Goal: Information Seeking & Learning: Learn about a topic

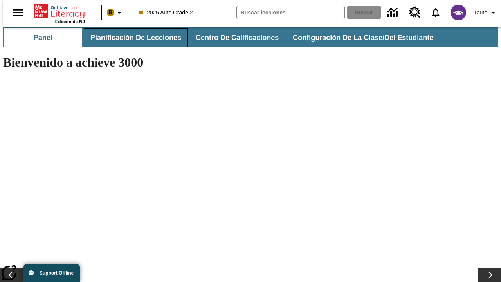
click at [131, 38] on button "Planificación de lecciones" at bounding box center [136, 37] width 104 height 19
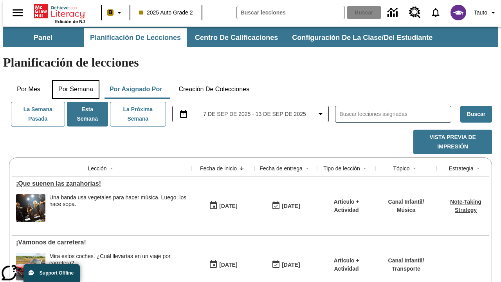
click at [73, 80] on button "Por semana" at bounding box center [75, 89] width 47 height 19
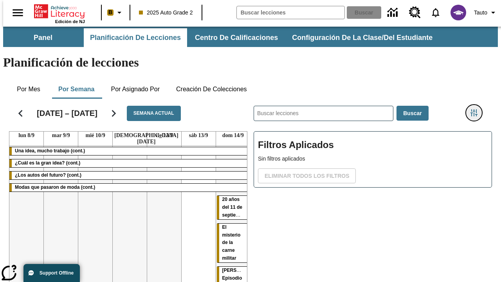
click at [477, 109] on icon "Menú lateral de filtros" at bounding box center [473, 112] width 7 height 7
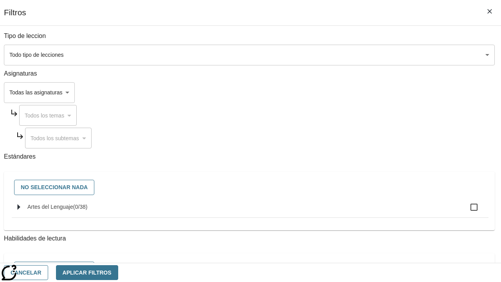
click at [345, 55] on body "[MEDICAL_DATA] al contenido principal Edición de NJ B 2025 Auto Grade 2 Buscar …" at bounding box center [250, 194] width 495 height 335
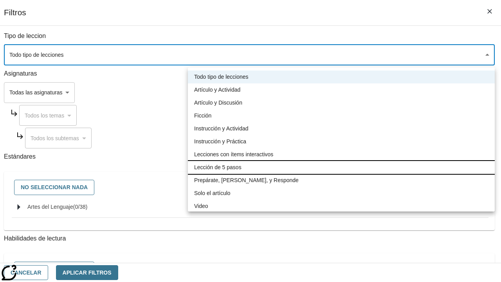
click at [341, 167] on li "Lección de 5 pasos" at bounding box center [341, 167] width 307 height 13
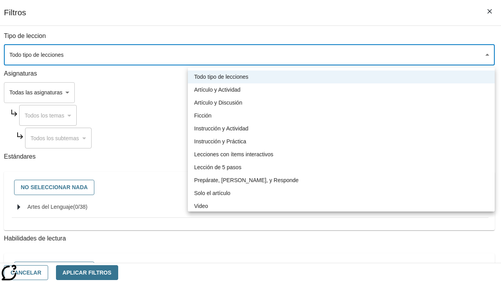
type input "1"
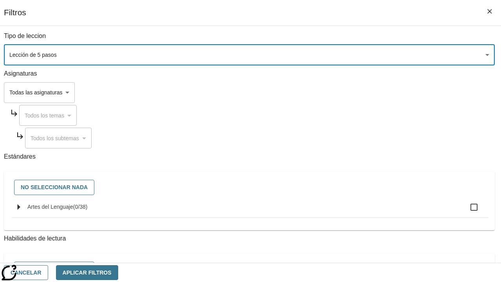
scroll to position [304, 0]
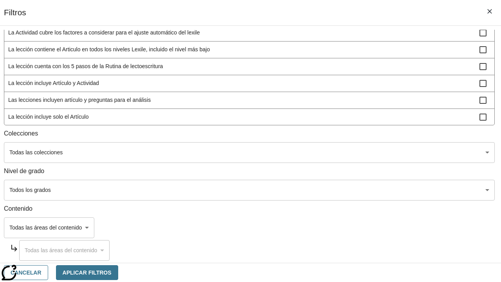
click at [343, 190] on body "[MEDICAL_DATA] al contenido principal Edición de NJ B 2025 Auto Grade 2 Buscar …" at bounding box center [250, 194] width 495 height 335
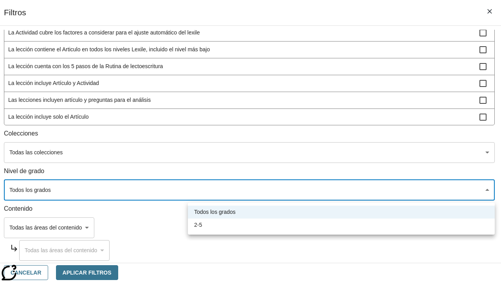
scroll to position [367, 2]
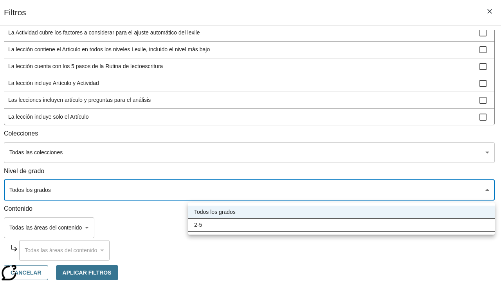
click at [341, 225] on li "2-5" at bounding box center [341, 224] width 307 height 13
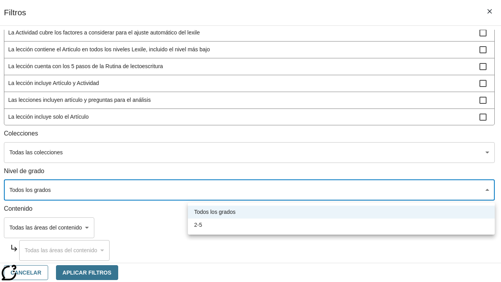
type input "1"
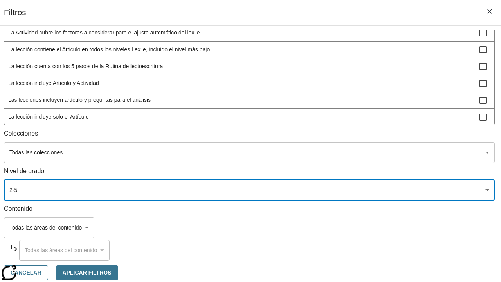
scroll to position [295, 1]
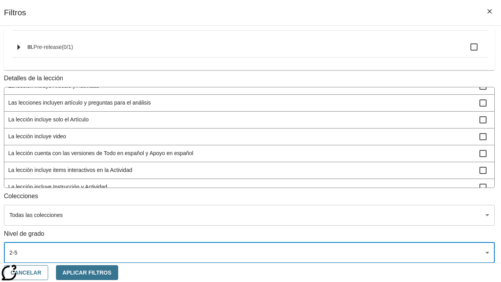
click at [343, 132] on span "La lección incluye video" at bounding box center [243, 136] width 471 height 8
checkbox input "true"
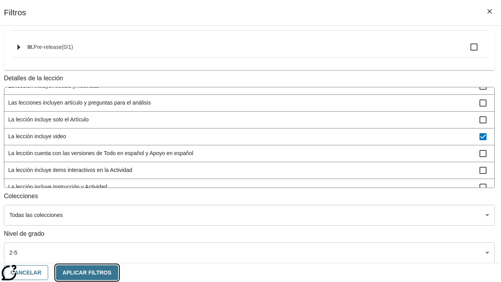
click at [118, 272] on button "Aplicar Filtros" at bounding box center [87, 272] width 62 height 15
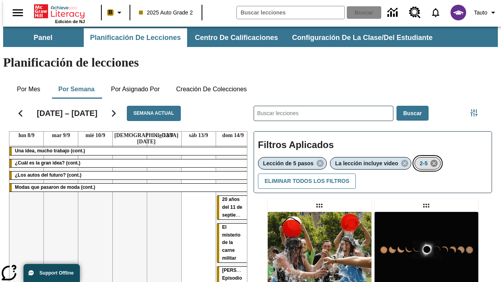
click at [435, 159] on icon "Eliminar 2-5 el ítem seleccionado del filtro" at bounding box center [434, 163] width 9 height 9
click at [477, 109] on icon "Menú lateral de filtros" at bounding box center [473, 112] width 7 height 7
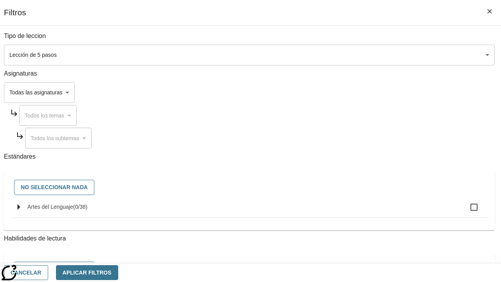
click at [73, 210] on span "Artes del Lenguaje" at bounding box center [50, 206] width 46 height 6
click at [466, 211] on input "Artes del Lenguaje ( 0 / 38 )" at bounding box center [474, 207] width 16 height 16
checkbox input "true"
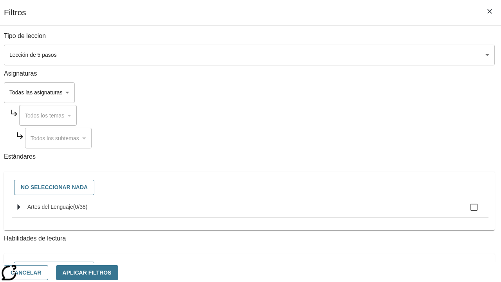
checkbox input "true"
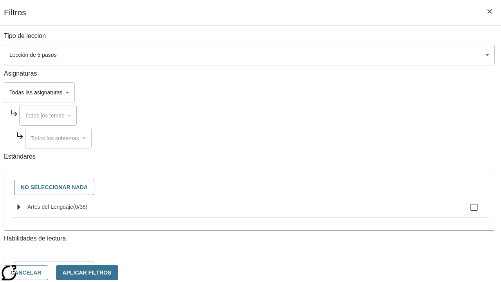
checkbox input "true"
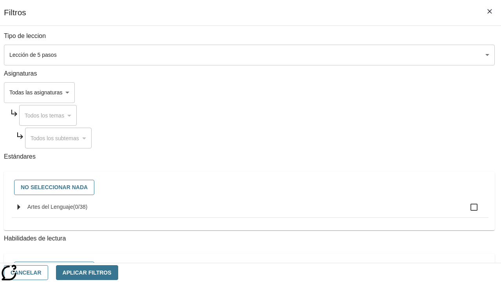
checkbox input "true"
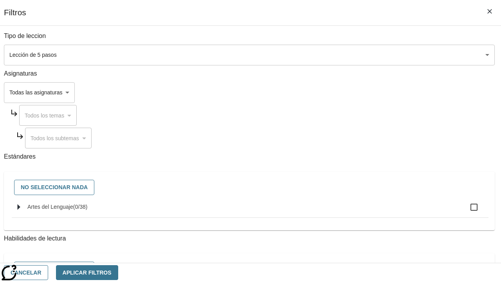
checkbox input "true"
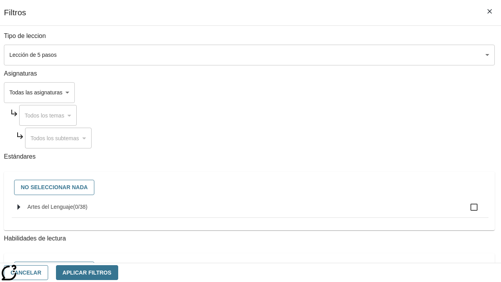
checkbox input "true"
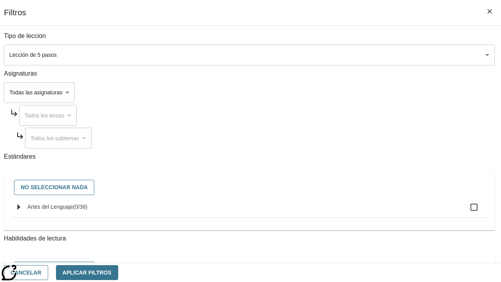
checkbox input "true"
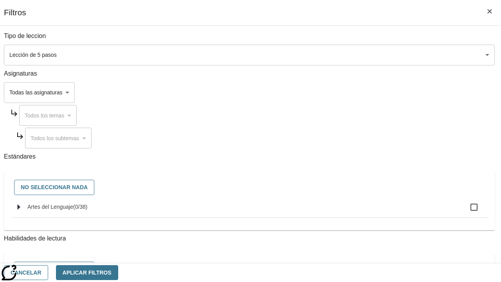
checkbox input "true"
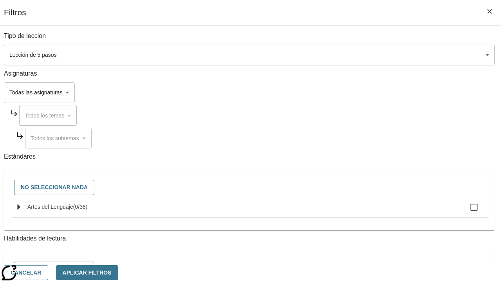
checkbox input "true"
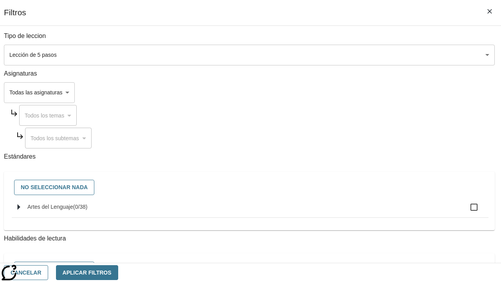
checkbox input "true"
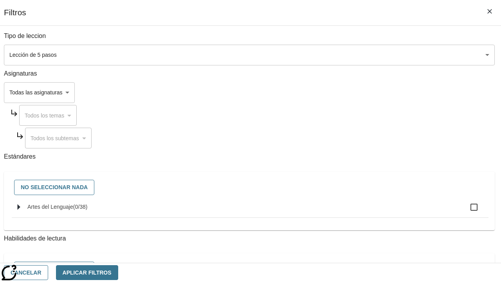
checkbox input "true"
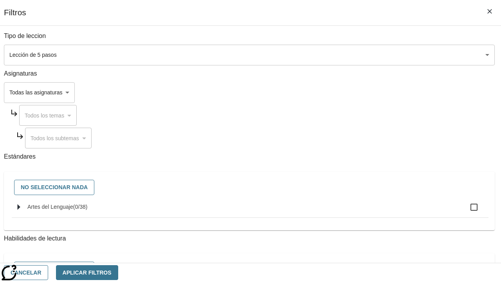
checkbox input "true"
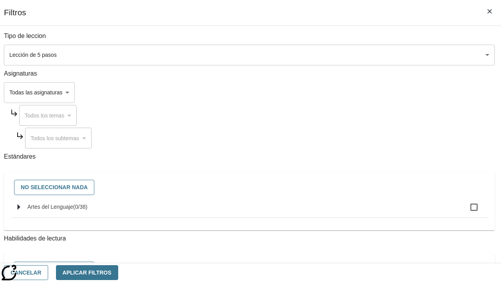
checkbox input "true"
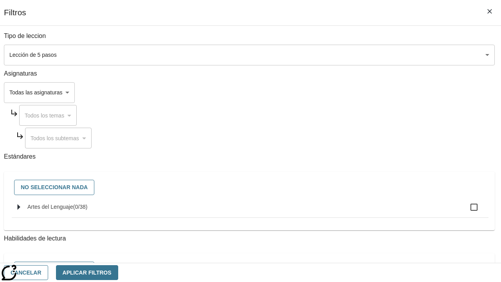
checkbox input "true"
